Goal: Task Accomplishment & Management: Manage account settings

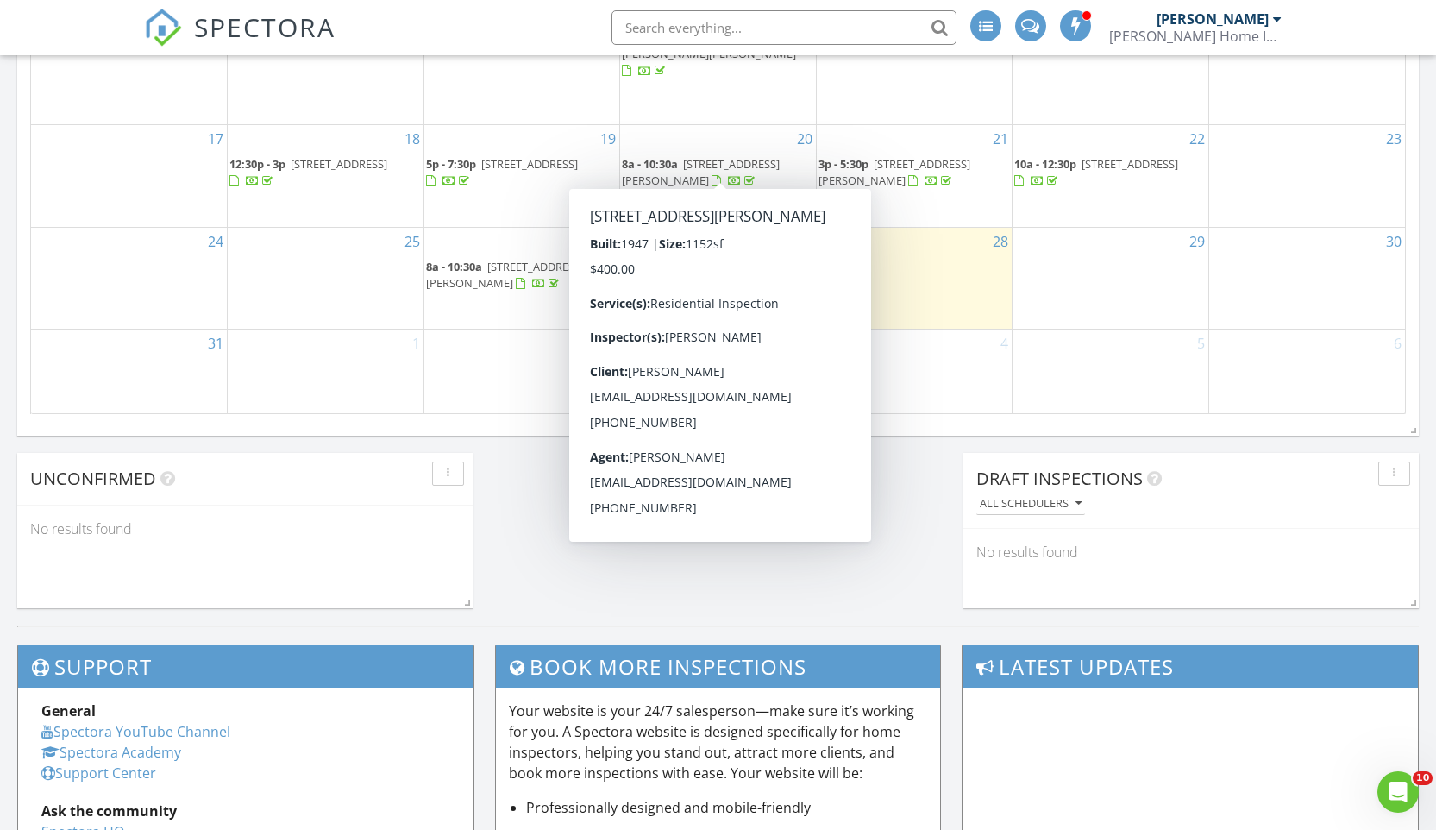
scroll to position [1119, 0]
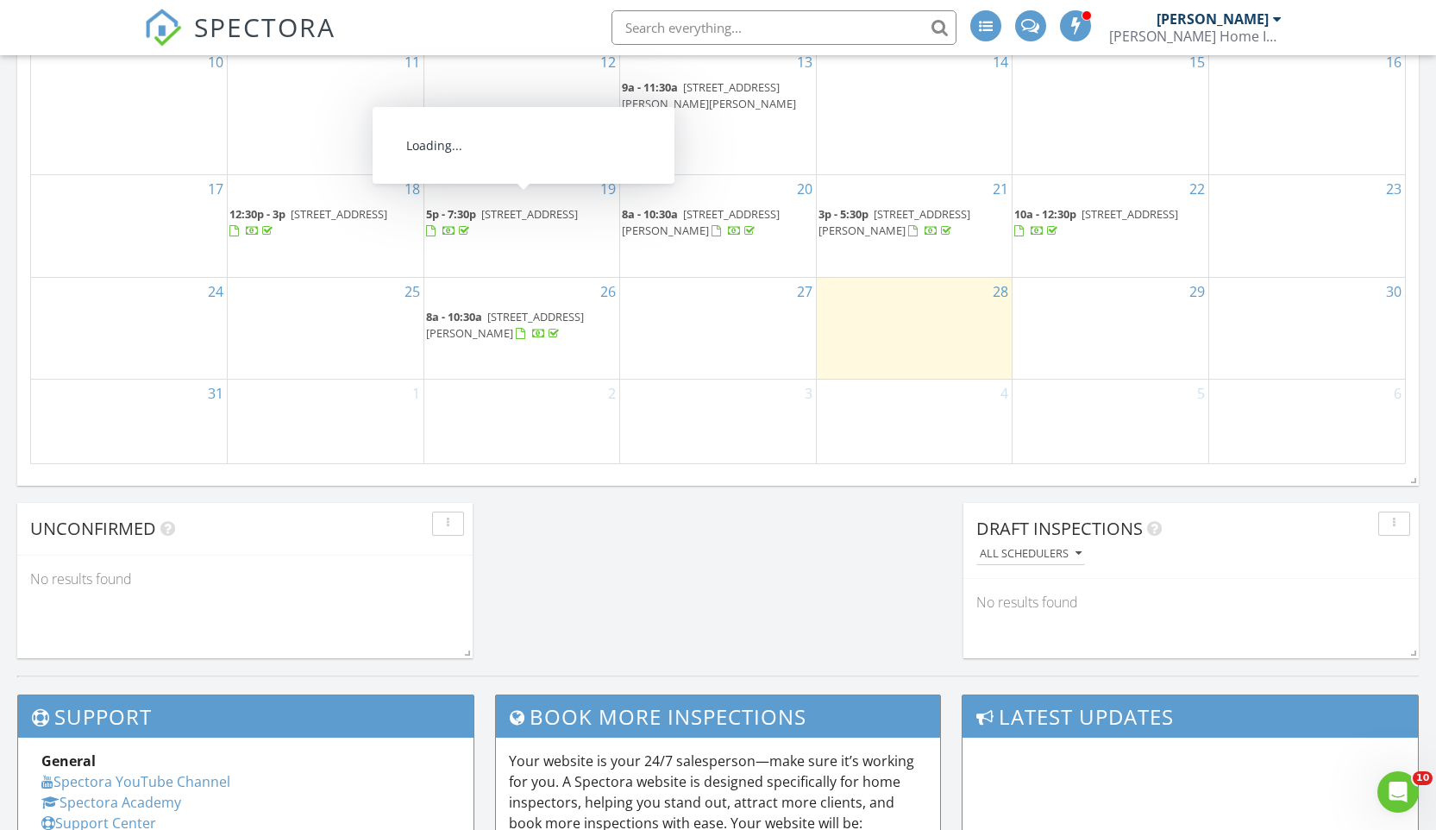
click at [561, 206] on span "[STREET_ADDRESS]" at bounding box center [529, 214] width 97 height 16
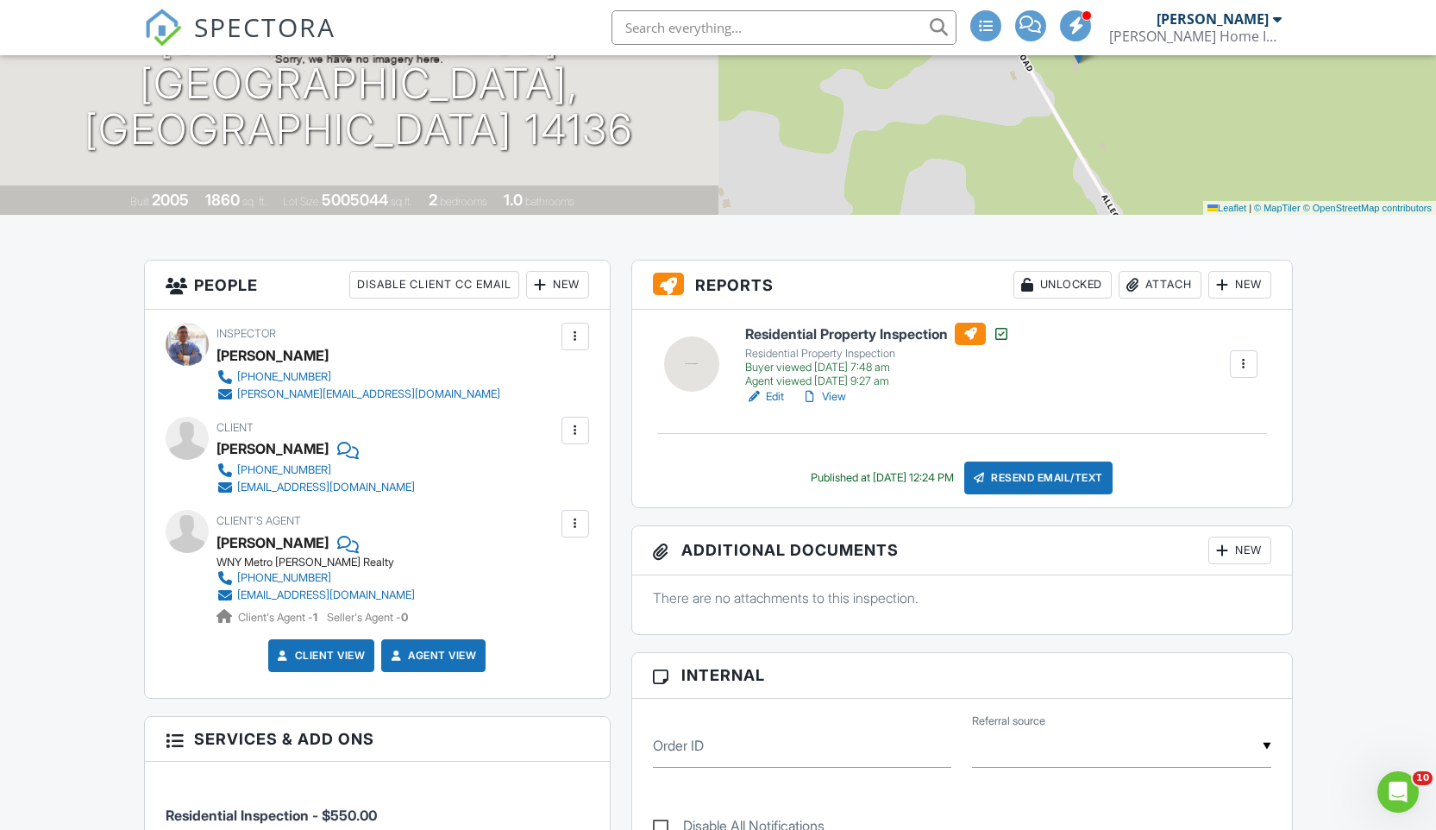
click at [769, 391] on link "Edit" at bounding box center [764, 396] width 39 height 17
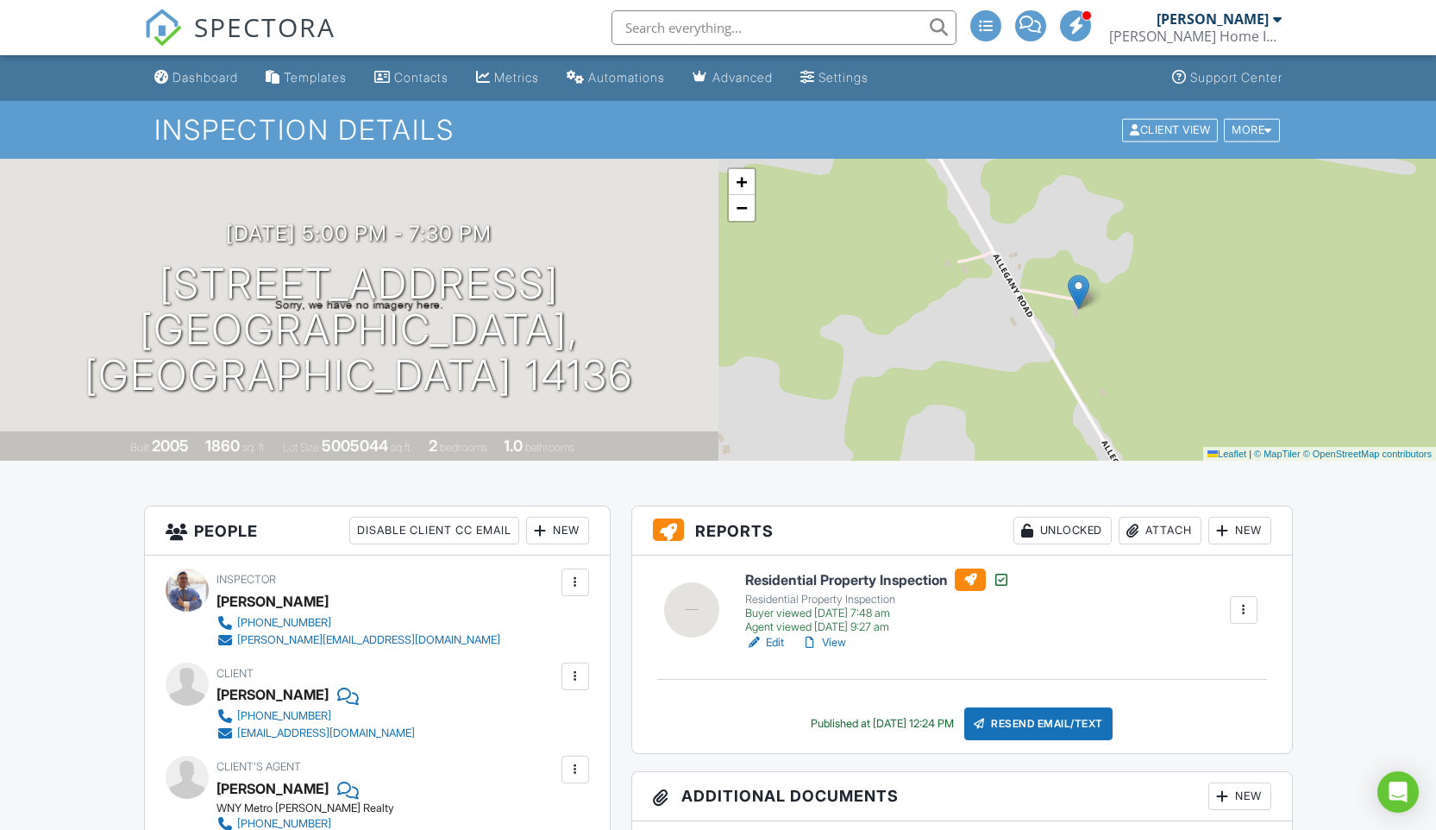
click at [843, 641] on link "View" at bounding box center [823, 642] width 45 height 17
